Goal: Task Accomplishment & Management: Use online tool/utility

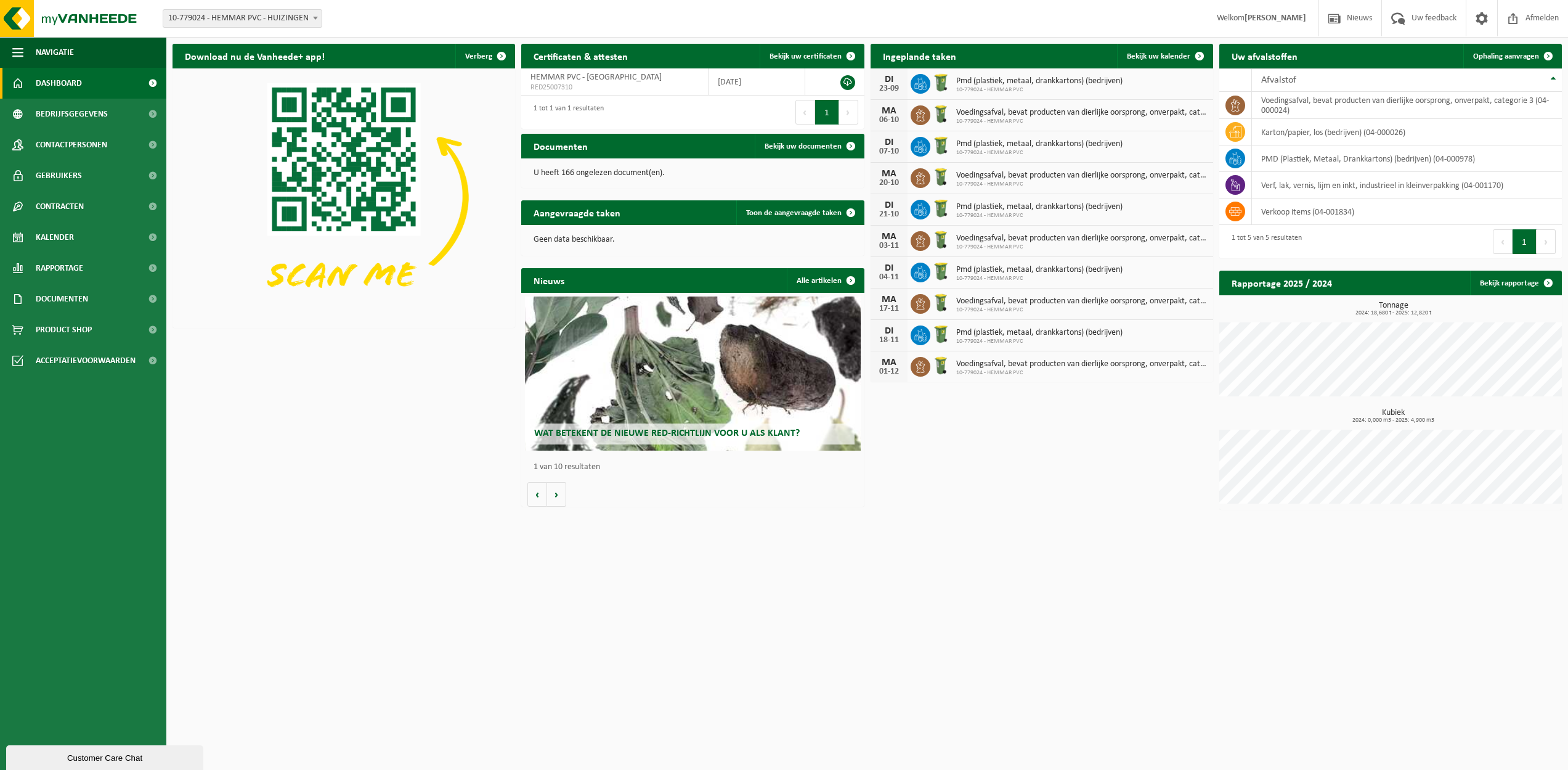
click at [52, 90] on span "Dashboard" at bounding box center [59, 83] width 46 height 31
click at [1494, 61] on link "Ophaling aanvragen" at bounding box center [1512, 55] width 97 height 24
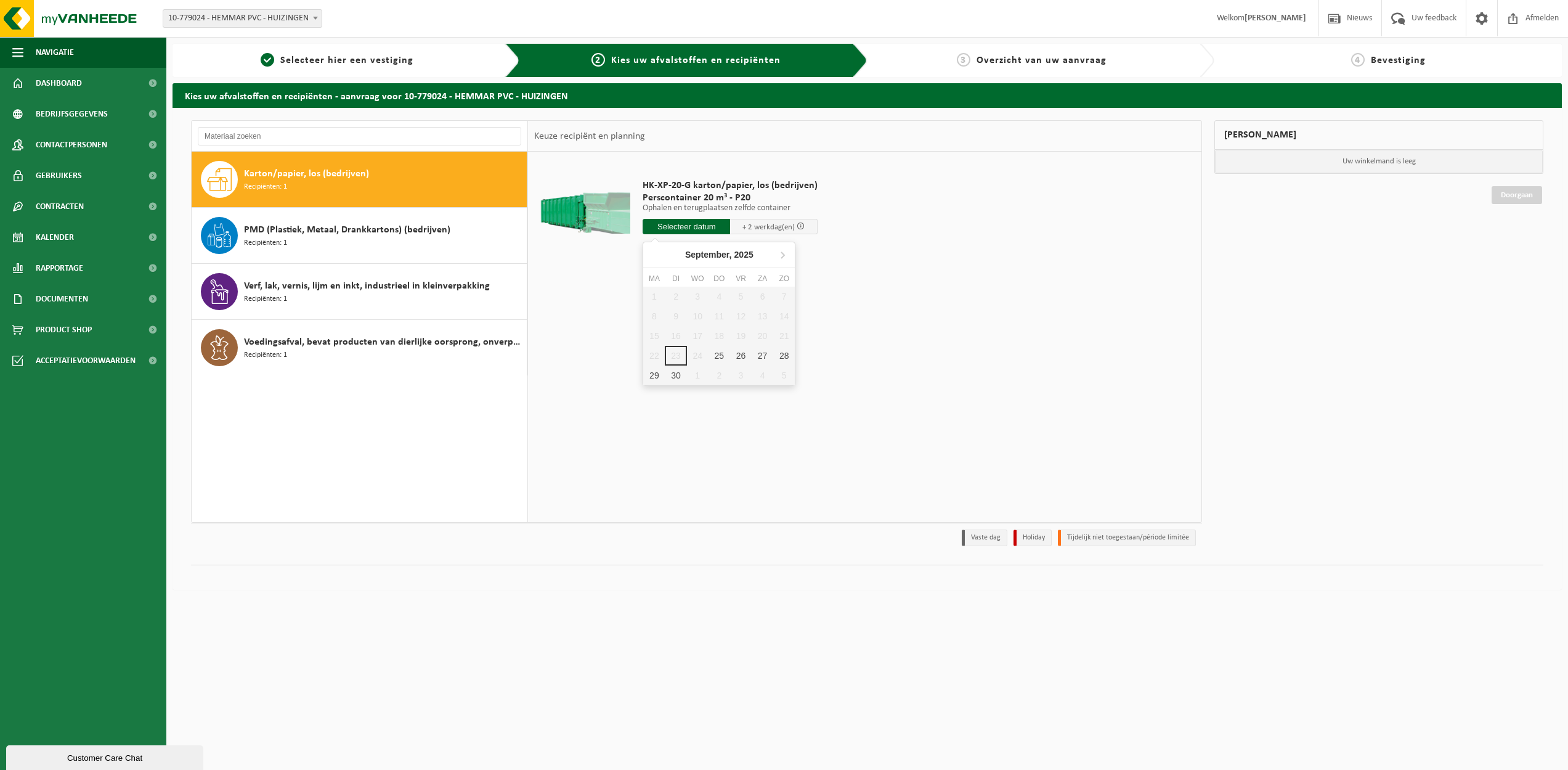
click at [692, 228] on input "text" at bounding box center [687, 226] width 87 height 15
click at [720, 350] on div "25" at bounding box center [719, 355] width 22 height 19
type input "Van 2025-09-25"
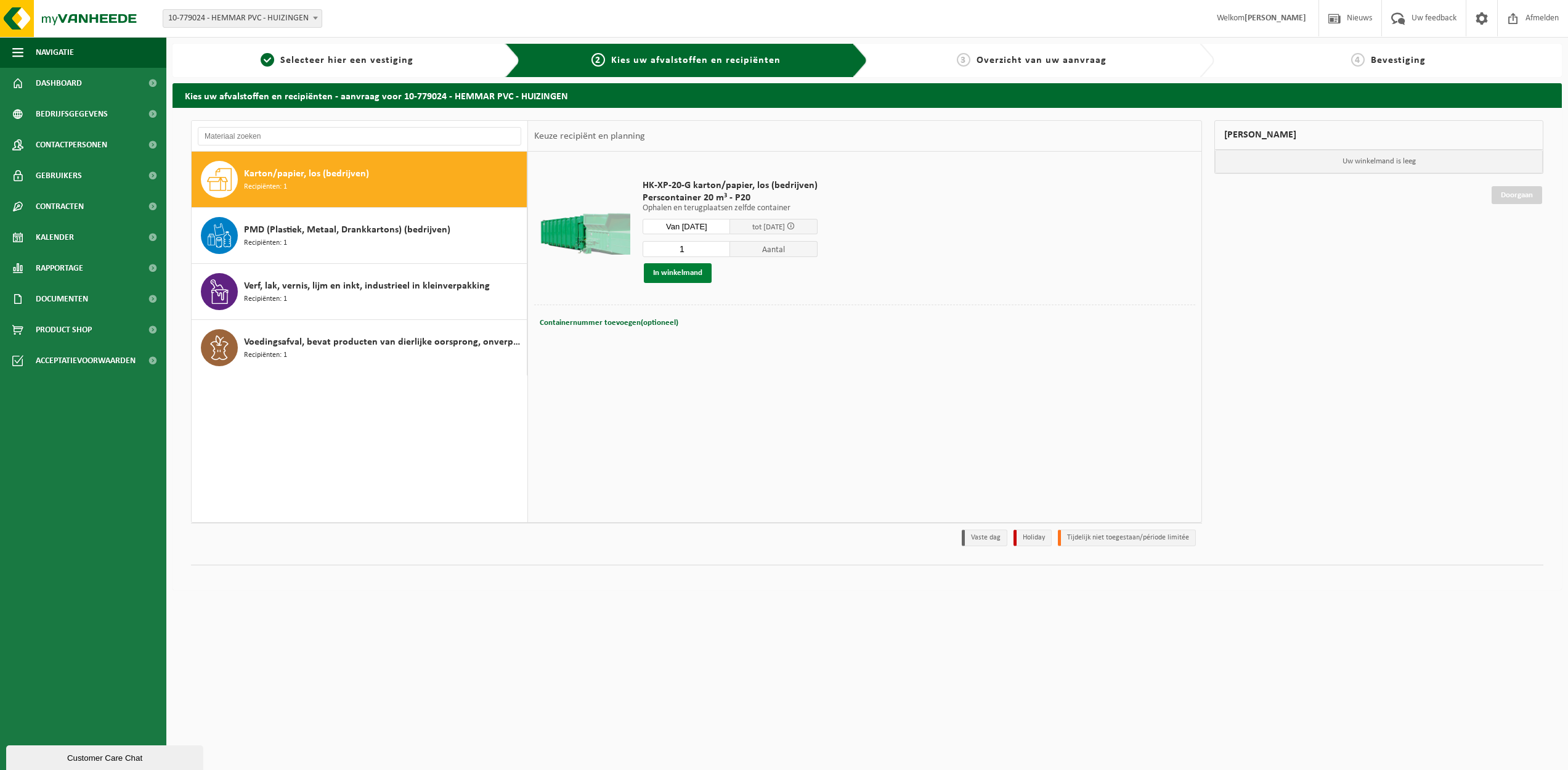
click at [692, 274] on button "In winkelmand" at bounding box center [677, 272] width 68 height 19
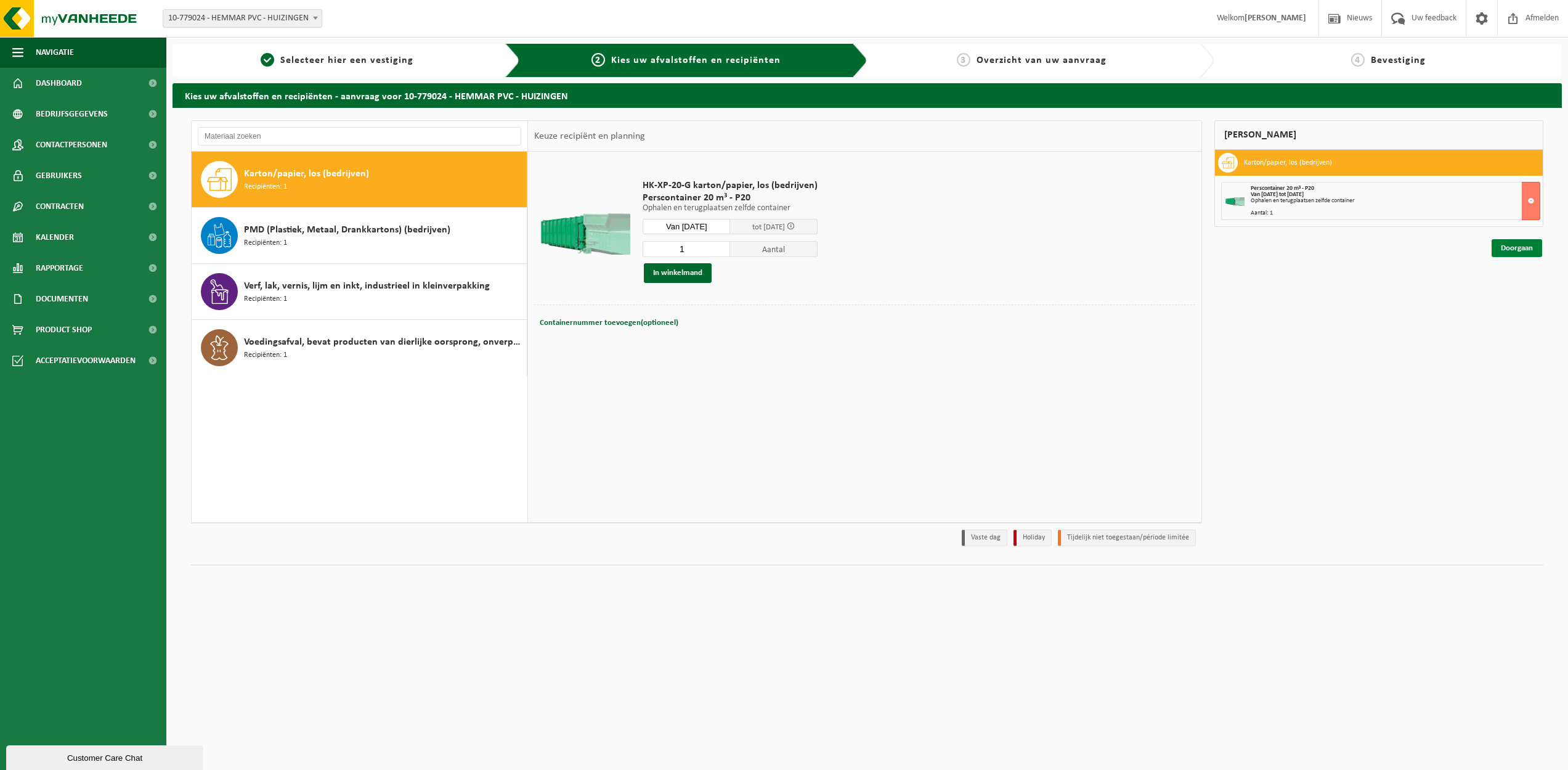
click at [1524, 247] on link "Doorgaan" at bounding box center [1517, 247] width 50 height 18
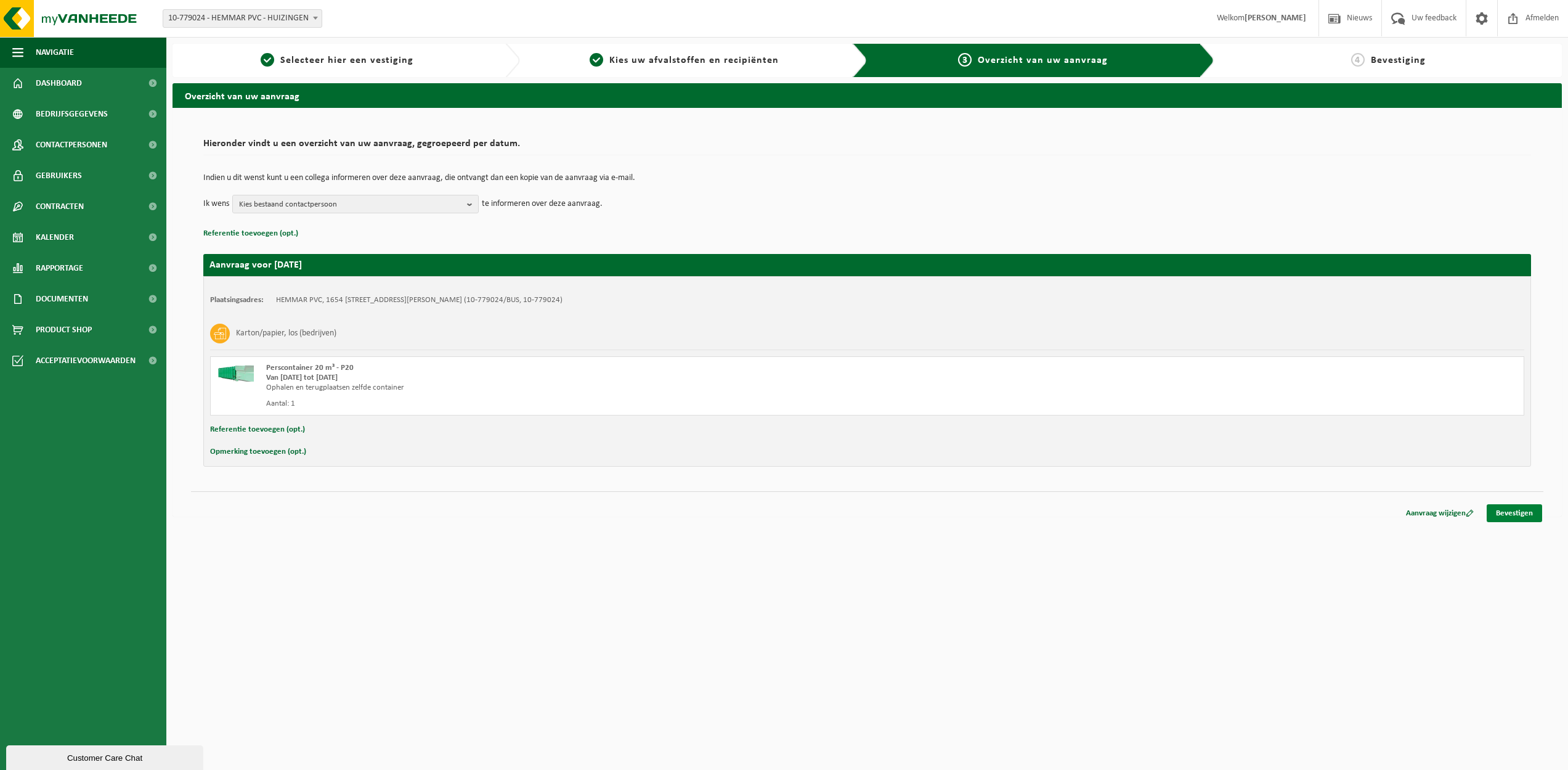
click at [1520, 510] on link "Bevestigen" at bounding box center [1514, 513] width 55 height 18
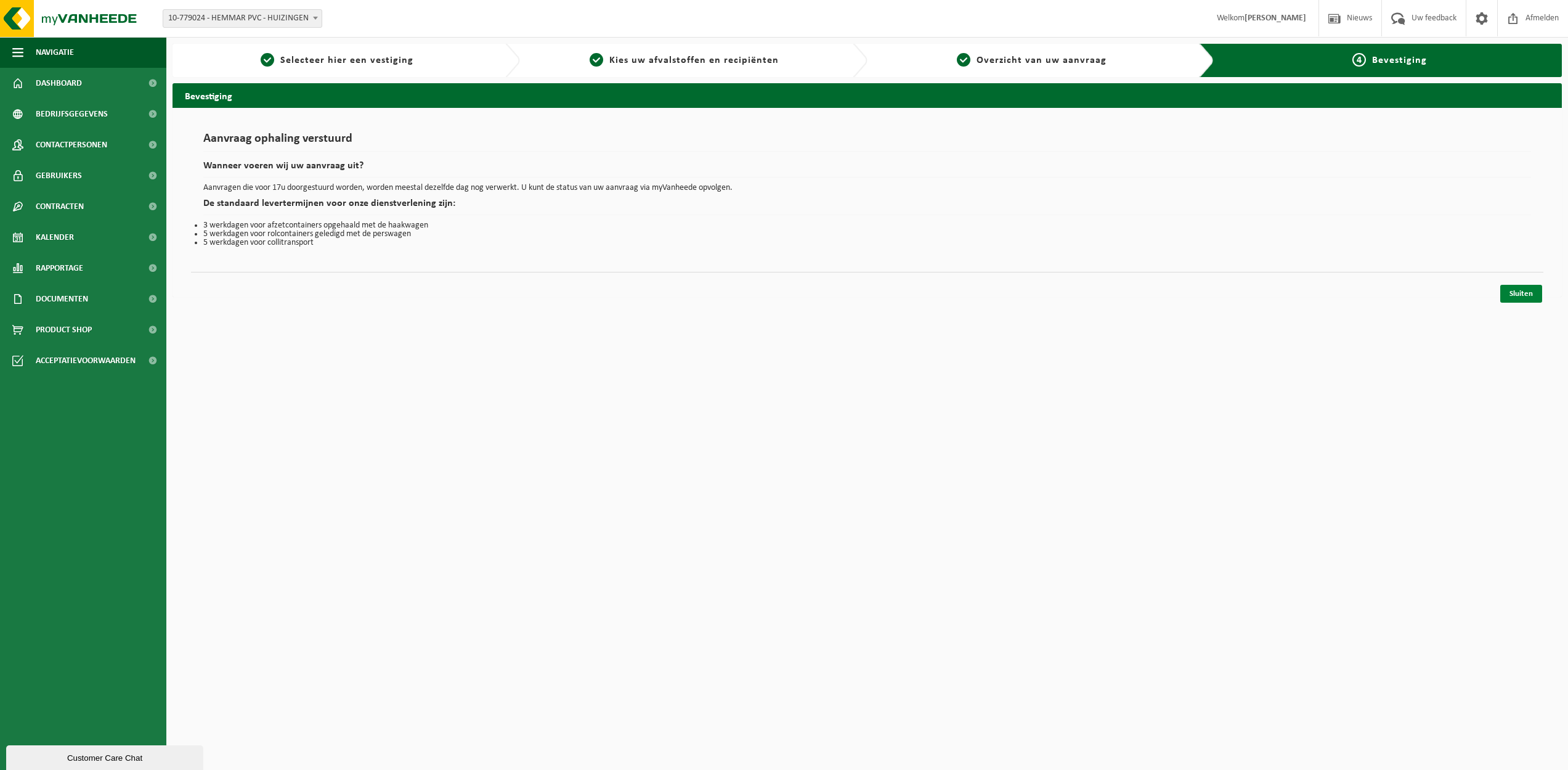
click at [1522, 298] on link "Sluiten" at bounding box center [1521, 293] width 42 height 18
